Goal: Task Accomplishment & Management: Manage account settings

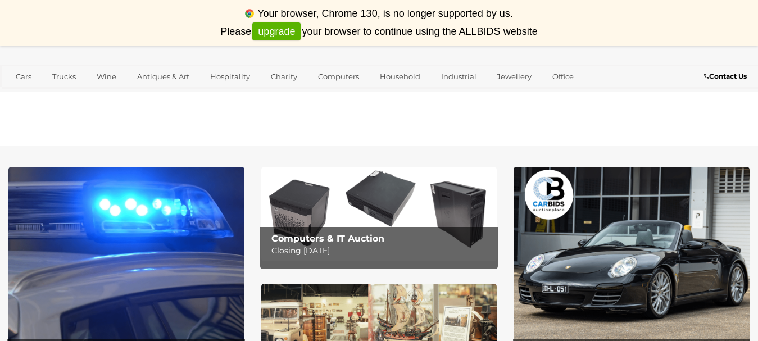
click at [592, 62] on div at bounding box center [379, 53] width 758 height 22
click at [446, 33] on div "Your browser, Chrome 130, is no longer supported by us. Please upgrade your bro…" at bounding box center [379, 23] width 758 height 46
click at [287, 31] on link "upgrade" at bounding box center [276, 31] width 48 height 19
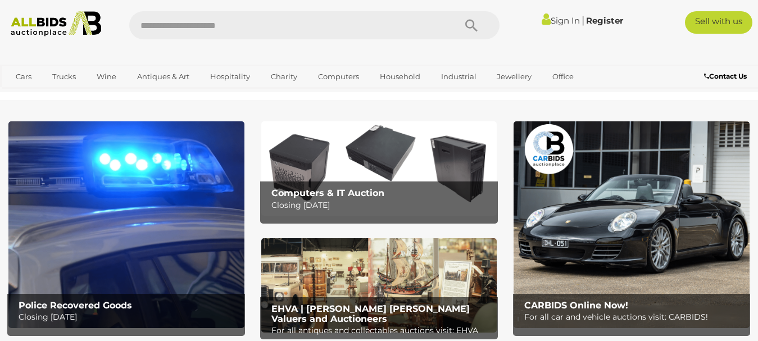
click at [551, 20] on link "Sign In" at bounding box center [561, 20] width 38 height 11
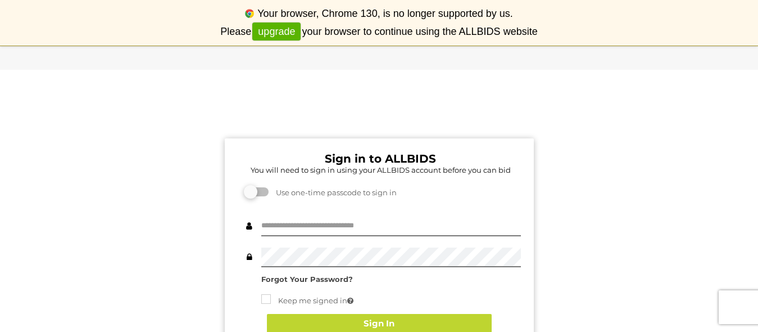
click at [272, 214] on div "Sign in to ALLBIDS You will need to sign in using your ALLBIDS account before y…" at bounding box center [379, 328] width 309 height 381
click at [277, 222] on input "text" at bounding box center [391, 226] width 260 height 20
type input "**********"
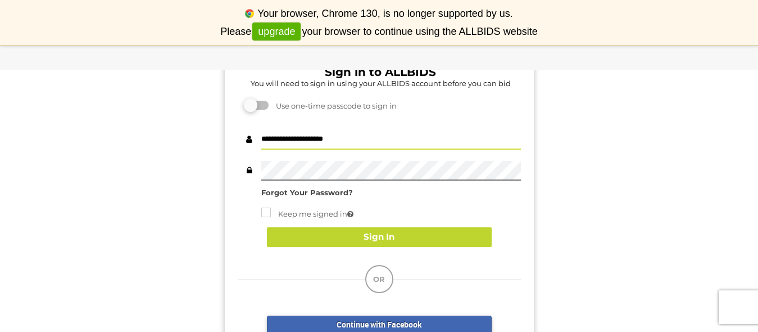
scroll to position [131, 0]
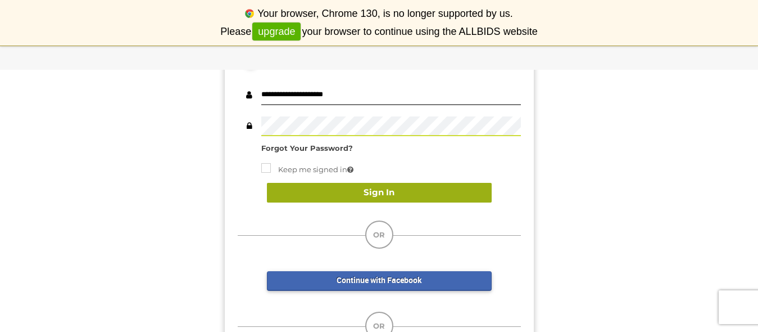
click at [401, 197] on button "Sign In" at bounding box center [379, 193] width 225 height 20
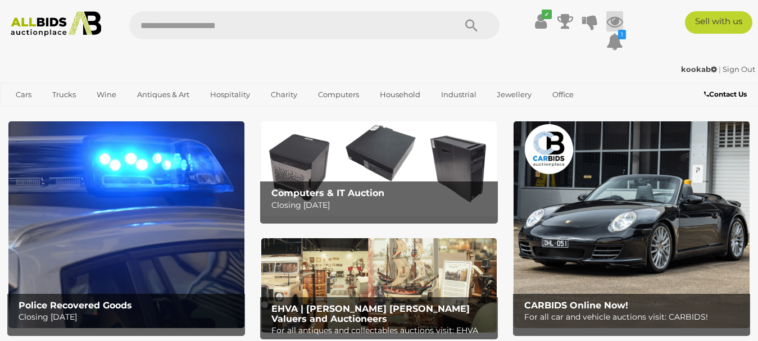
click at [614, 16] on icon at bounding box center [615, 21] width 17 height 20
click at [622, 11] on icon "2" at bounding box center [621, 15] width 9 height 10
